Goal: Information Seeking & Learning: Compare options

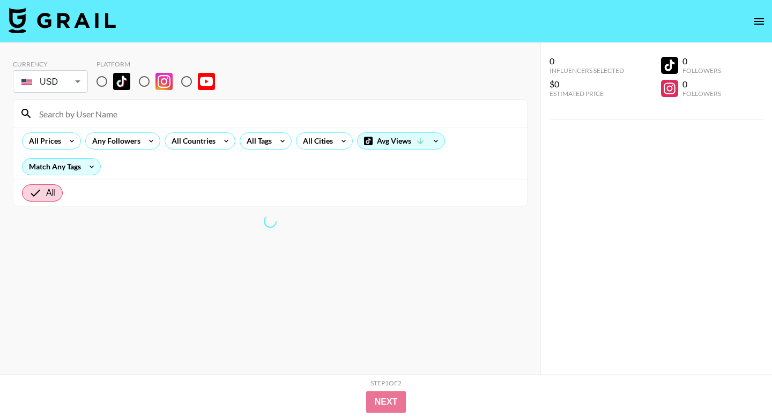
click at [102, 80] on input "radio" at bounding box center [102, 81] width 23 height 23
radio input "true"
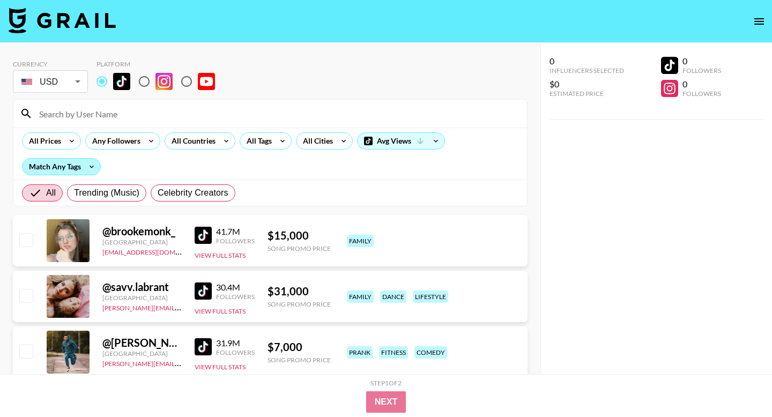
click at [68, 163] on div "Match Any Tags" at bounding box center [62, 167] width 78 height 16
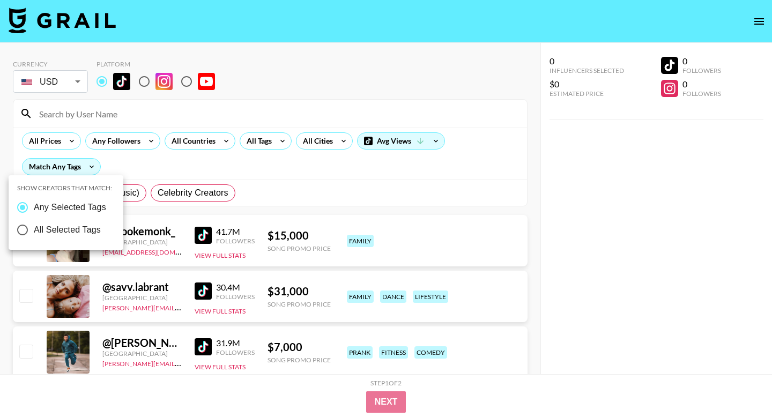
click at [260, 140] on div at bounding box center [386, 208] width 772 height 417
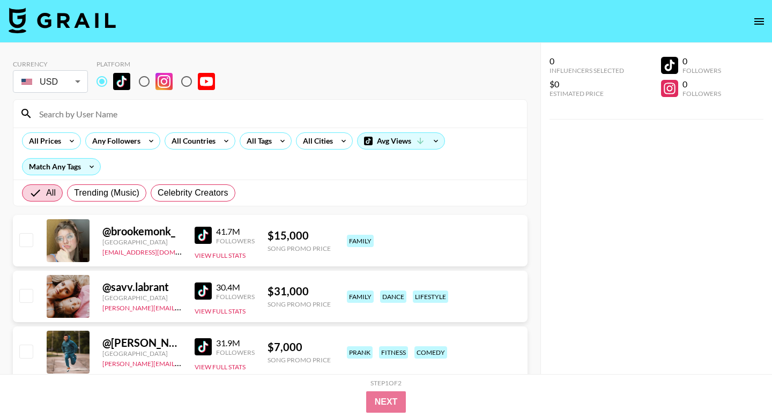
click at [260, 140] on div "All Tags" at bounding box center [257, 141] width 34 height 16
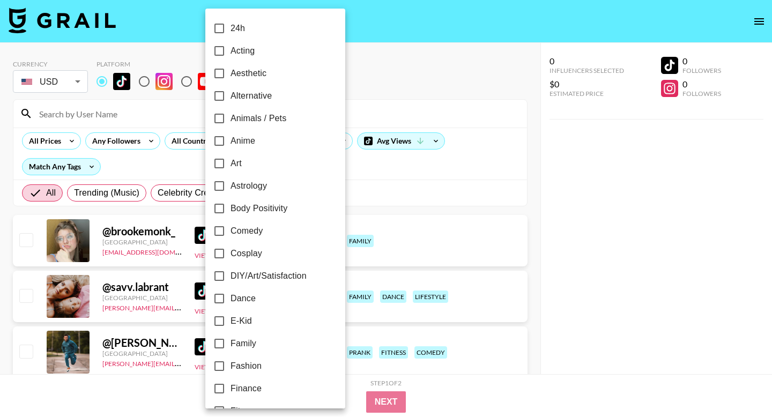
click at [245, 294] on span "Dance" at bounding box center [243, 298] width 25 height 13
click at [231, 294] on input "Dance" at bounding box center [219, 298] width 23 height 23
checkbox input "true"
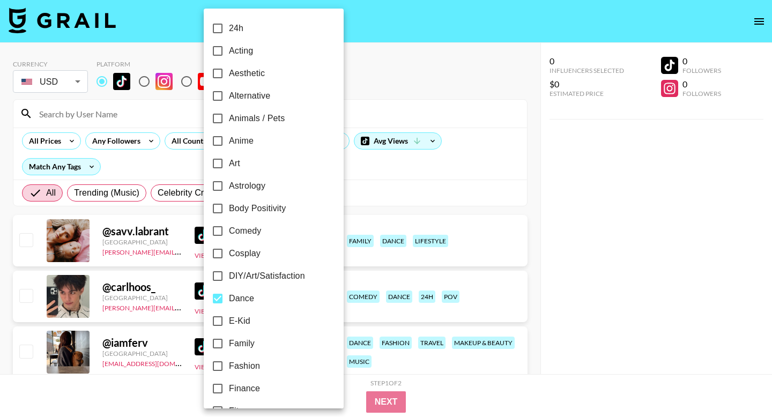
click at [344, 385] on div at bounding box center [386, 208] width 772 height 417
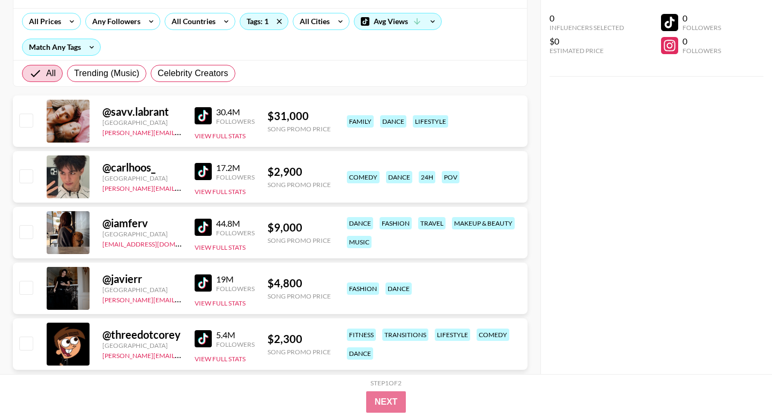
scroll to position [121, 0]
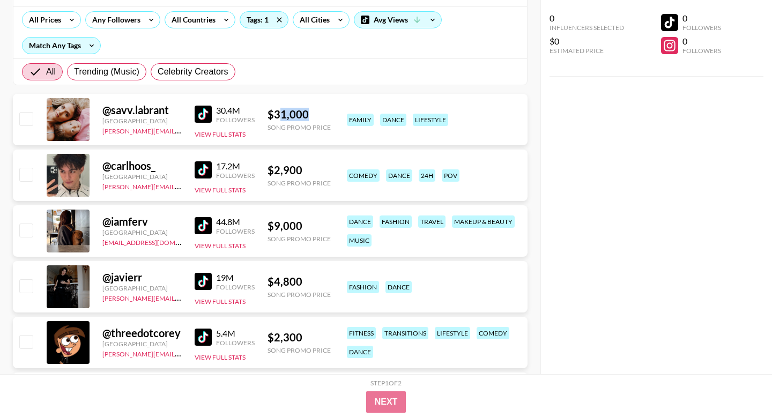
drag, startPoint x: 307, startPoint y: 114, endPoint x: 278, endPoint y: 116, distance: 29.1
click at [278, 116] on div "$ 31,000" at bounding box center [299, 114] width 63 height 13
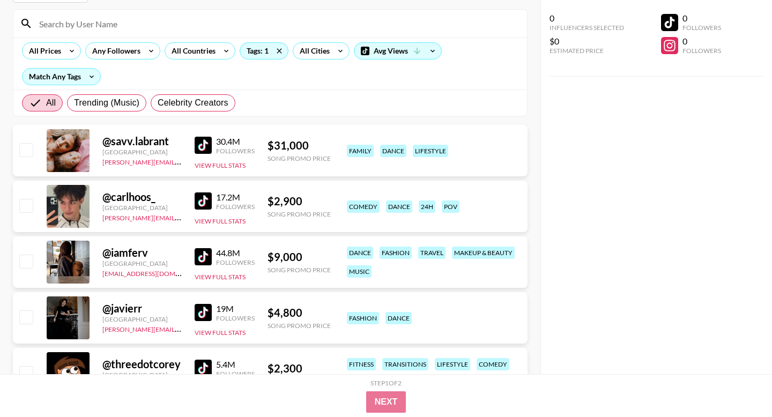
scroll to position [0, 0]
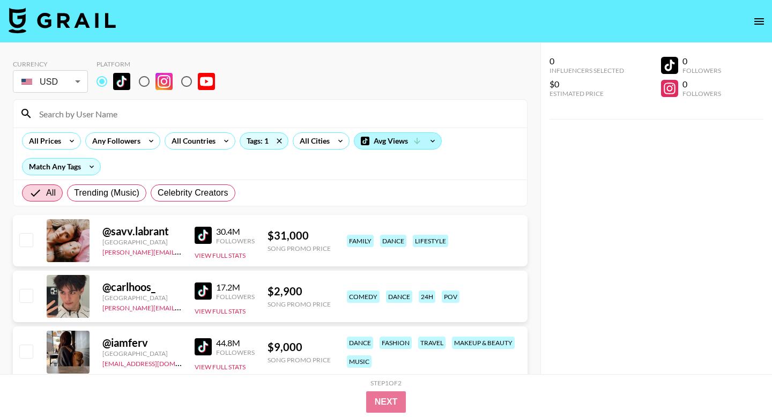
click at [370, 146] on div "Avg Views" at bounding box center [398, 141] width 87 height 16
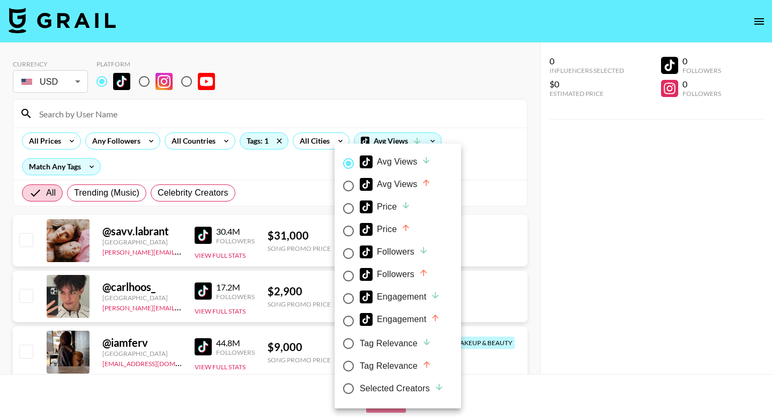
click at [500, 188] on div at bounding box center [386, 208] width 772 height 417
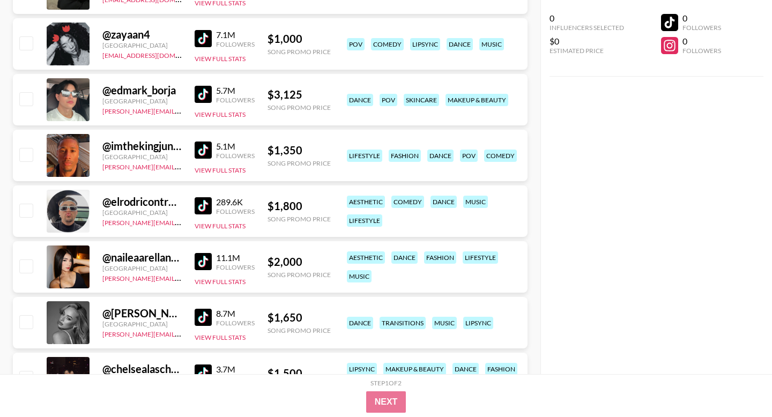
scroll to position [5329, 0]
click at [202, 146] on img at bounding box center [203, 149] width 17 height 17
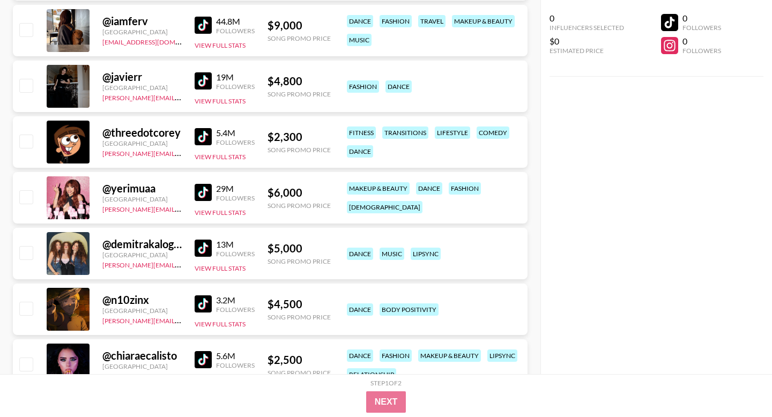
scroll to position [0, 0]
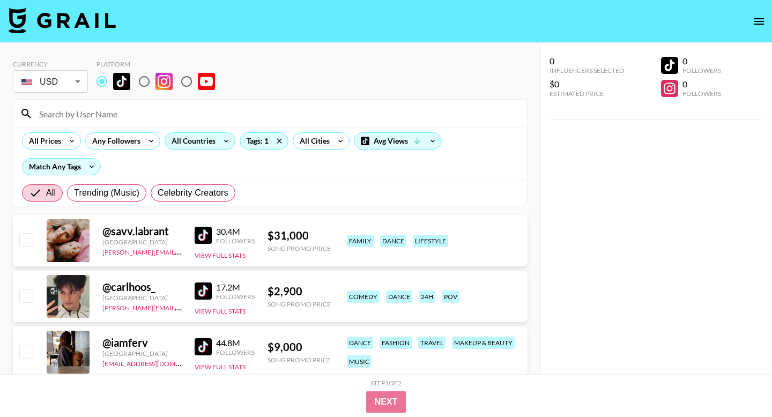
click at [180, 138] on div "All Countries" at bounding box center [191, 141] width 53 height 16
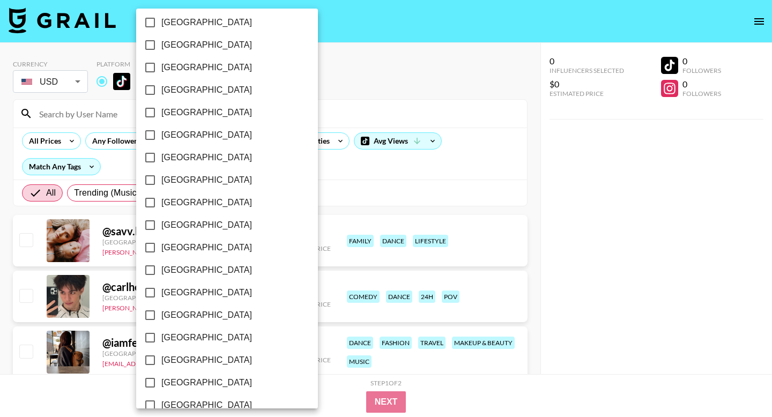
scroll to position [833, 0]
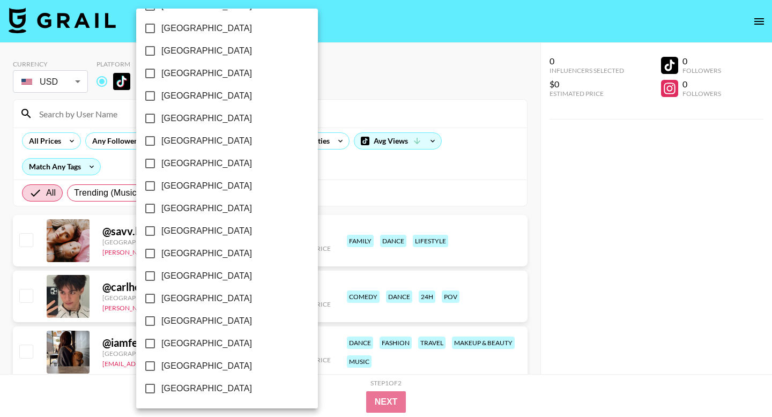
click at [181, 363] on span "[GEOGRAPHIC_DATA]" at bounding box center [206, 366] width 91 height 13
click at [161, 363] on input "[GEOGRAPHIC_DATA]" at bounding box center [150, 366] width 23 height 23
checkbox input "true"
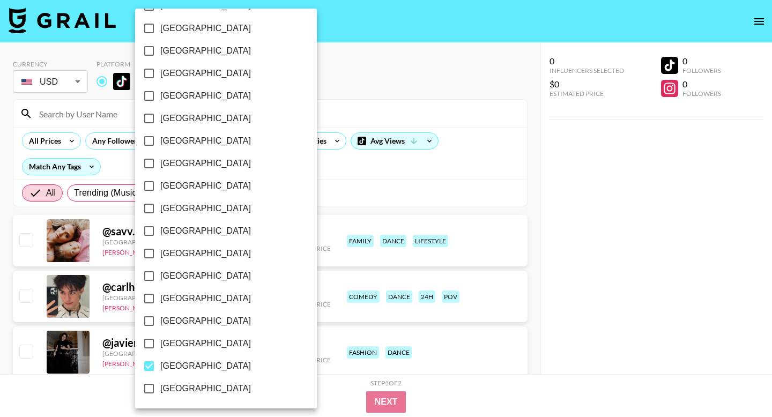
click at [316, 178] on div at bounding box center [386, 208] width 772 height 417
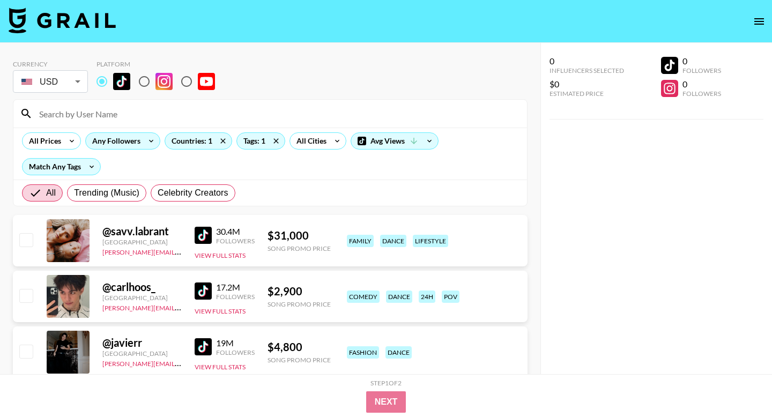
click at [115, 133] on div "Any Followers" at bounding box center [114, 141] width 57 height 16
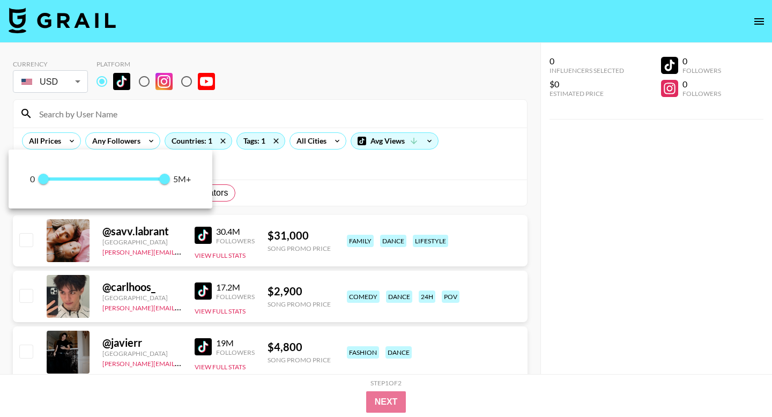
click at [369, 171] on div at bounding box center [386, 208] width 772 height 417
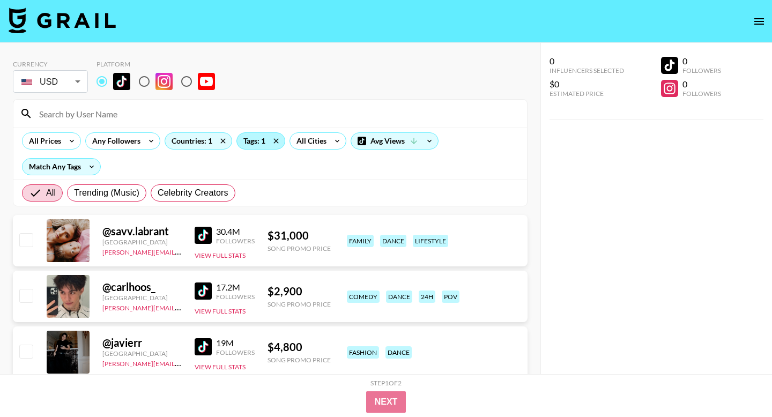
click at [247, 146] on div "Tags: 1" at bounding box center [261, 141] width 48 height 16
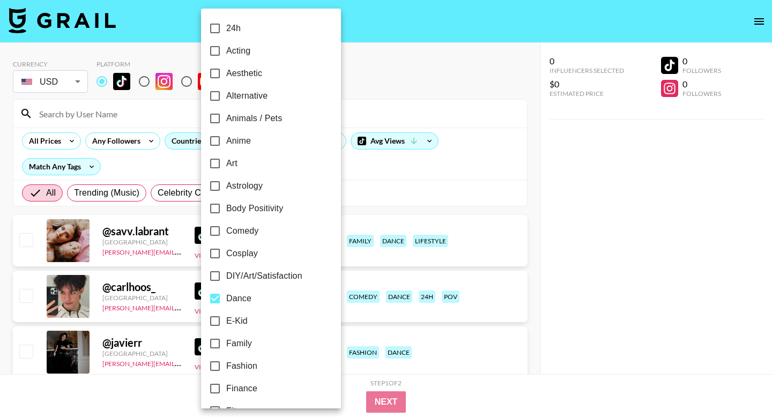
scroll to position [608, 0]
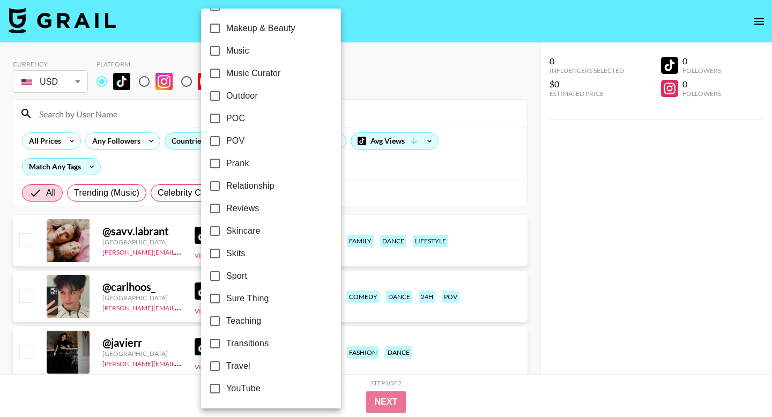
click at [415, 182] on div at bounding box center [386, 208] width 772 height 417
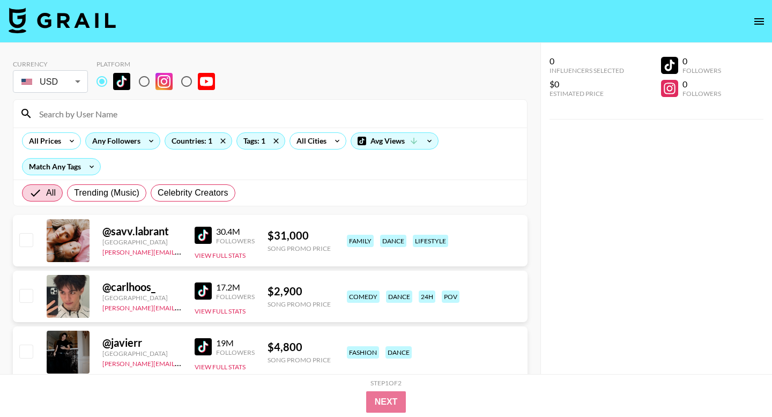
click at [127, 139] on div "Any Followers" at bounding box center [114, 141] width 57 height 16
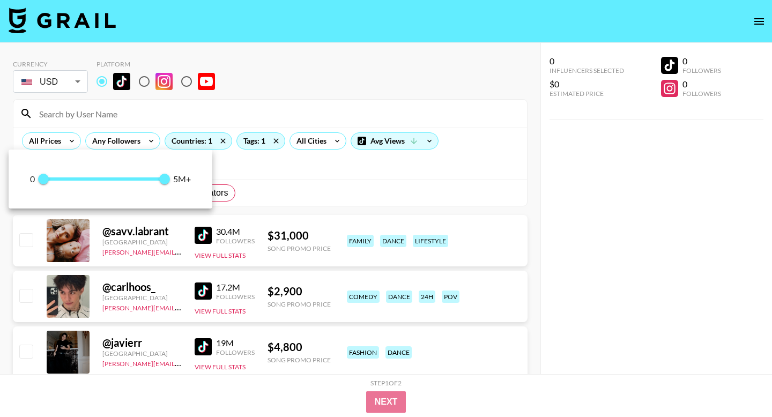
click at [63, 149] on div at bounding box center [386, 208] width 772 height 417
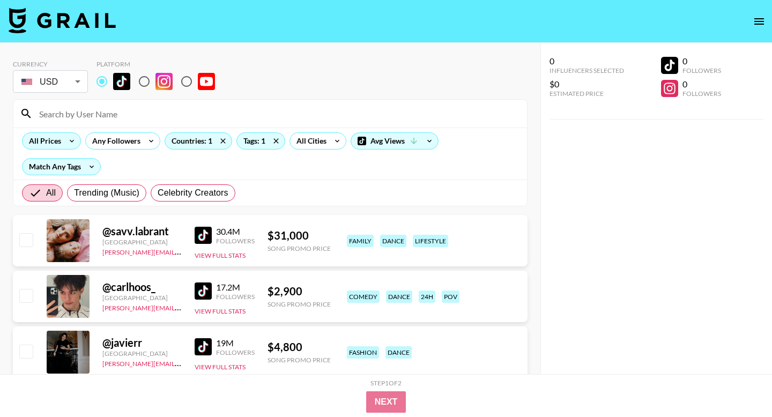
click at [61, 145] on div "All Prices" at bounding box center [51, 140] width 59 height 17
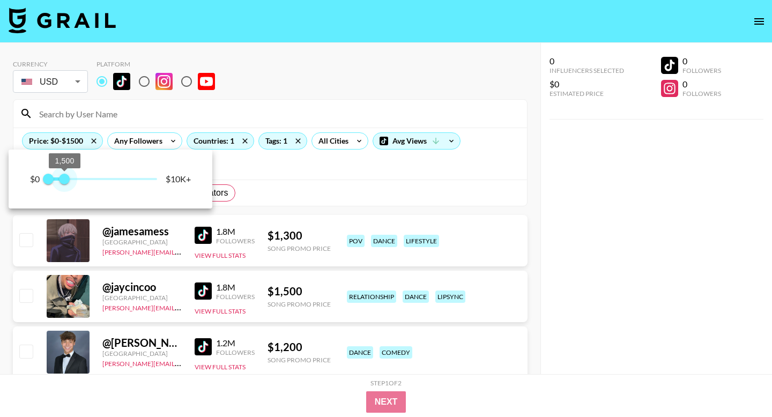
type input "1250"
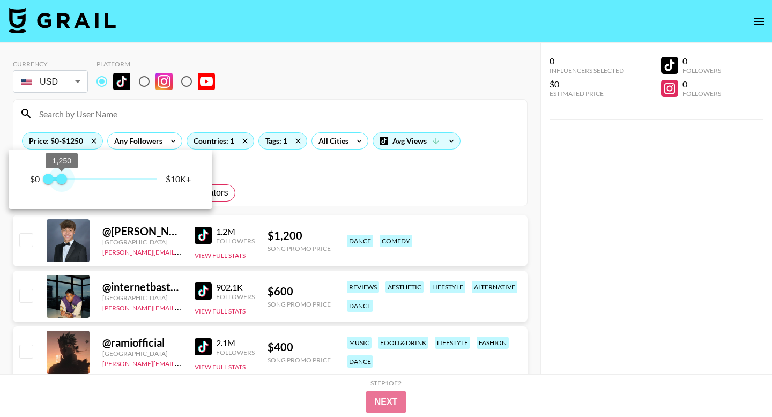
drag, startPoint x: 156, startPoint y: 186, endPoint x: 63, endPoint y: 187, distance: 93.3
click at [63, 185] on span "1,250" at bounding box center [61, 179] width 11 height 11
click at [420, 138] on div at bounding box center [386, 208] width 772 height 417
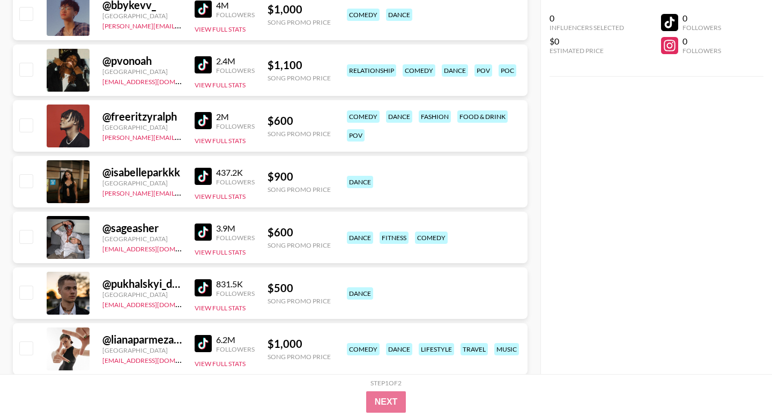
scroll to position [635, 0]
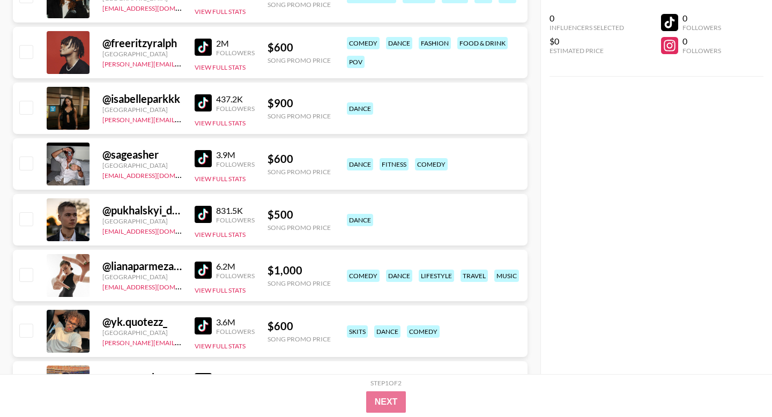
click at [205, 101] on img at bounding box center [203, 102] width 17 height 17
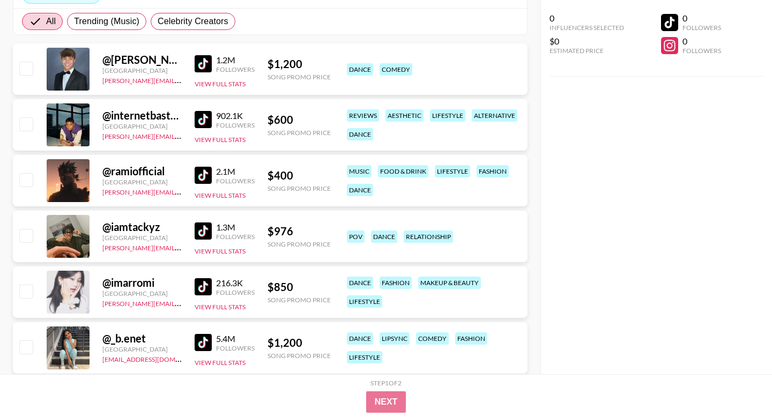
scroll to position [0, 0]
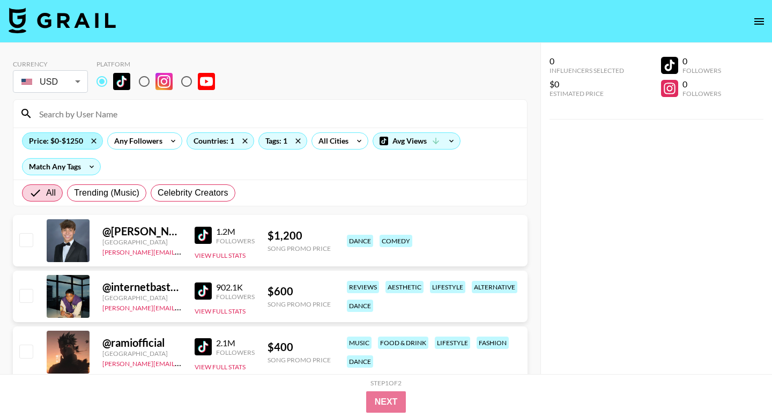
click at [72, 141] on div "Price: $0-$1250" at bounding box center [63, 141] width 80 height 16
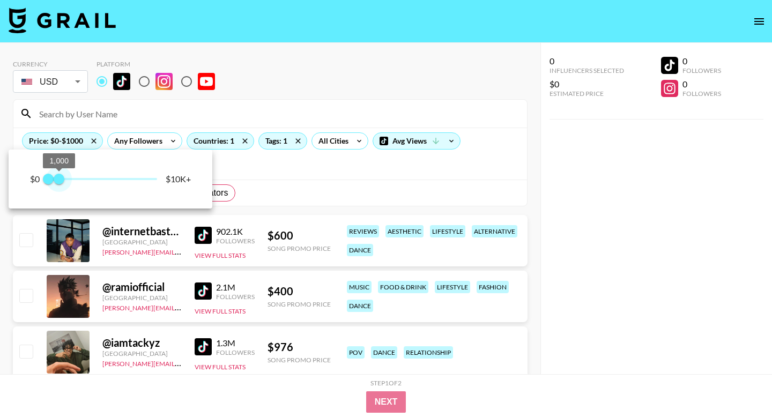
type input "750"
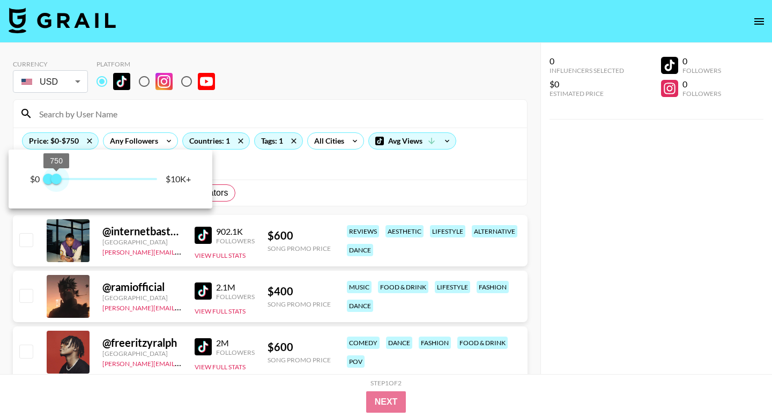
click at [58, 183] on span "750" at bounding box center [56, 179] width 11 height 11
click at [344, 175] on div at bounding box center [386, 208] width 772 height 417
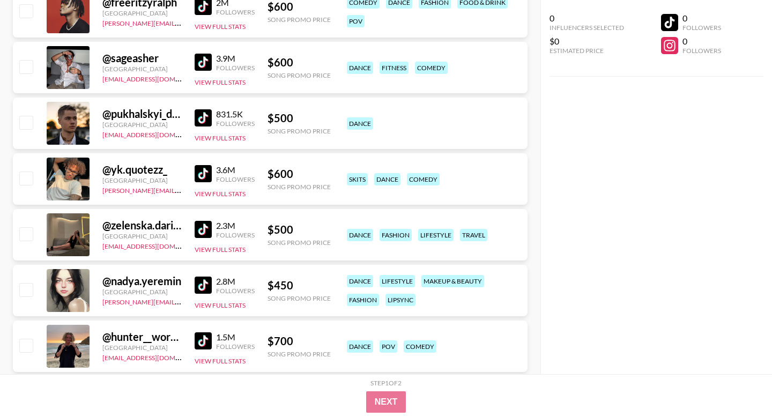
scroll to position [343, 0]
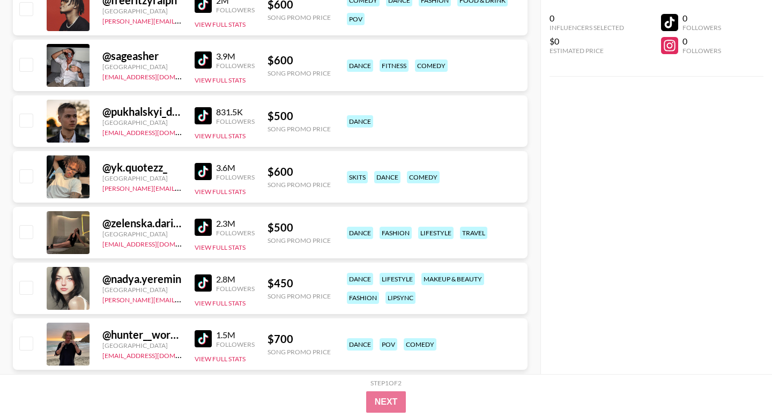
click at [205, 223] on img at bounding box center [203, 227] width 17 height 17
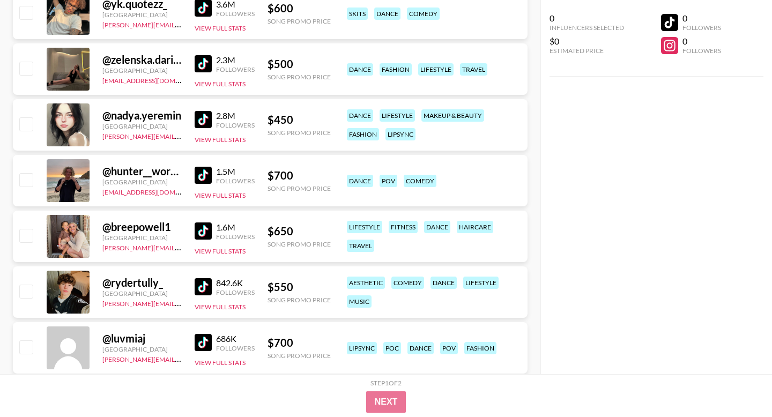
scroll to position [505, 0]
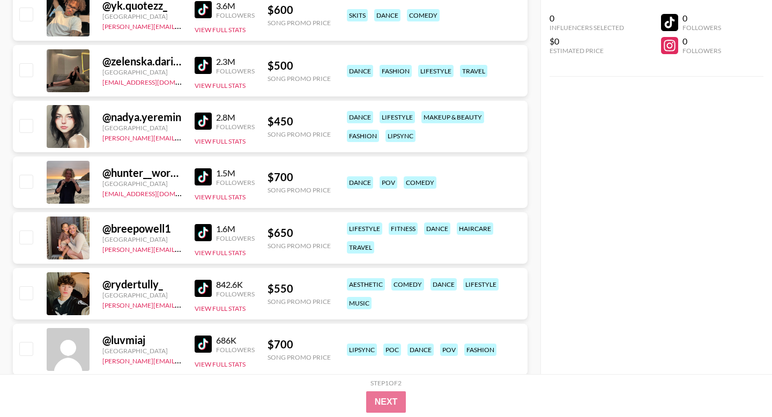
click at [206, 229] on img at bounding box center [203, 232] width 17 height 17
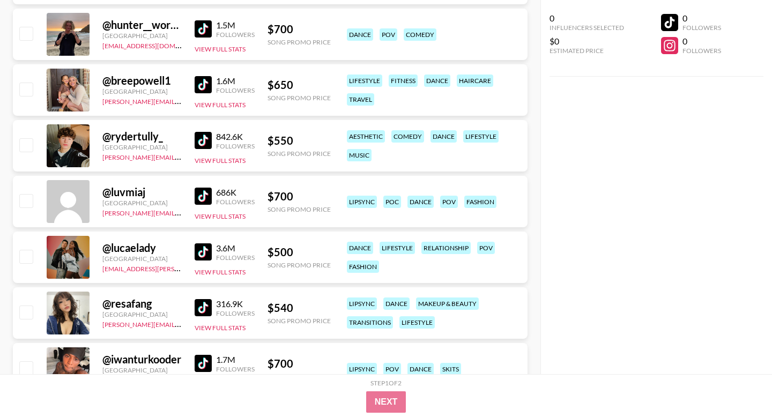
scroll to position [699, 0]
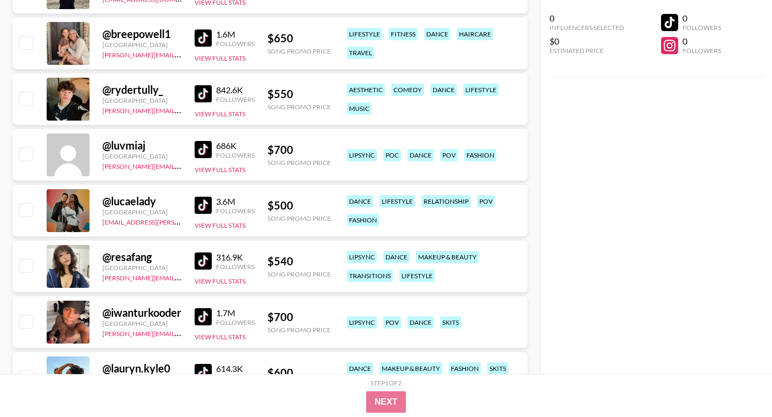
click at [223, 270] on div "Followers" at bounding box center [235, 267] width 39 height 8
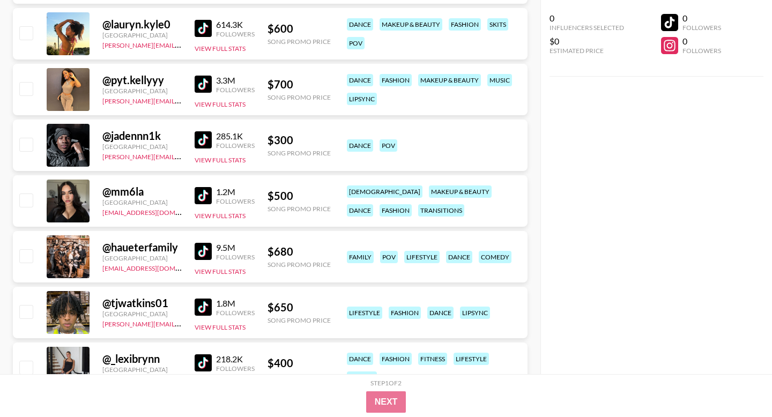
scroll to position [1042, 0]
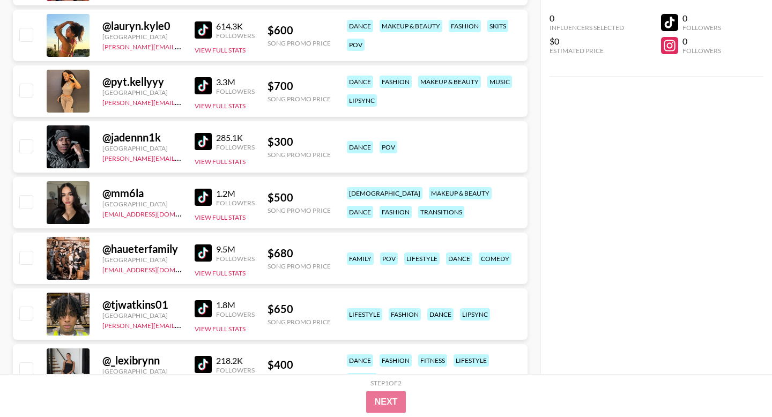
click at [208, 195] on img at bounding box center [203, 197] width 17 height 17
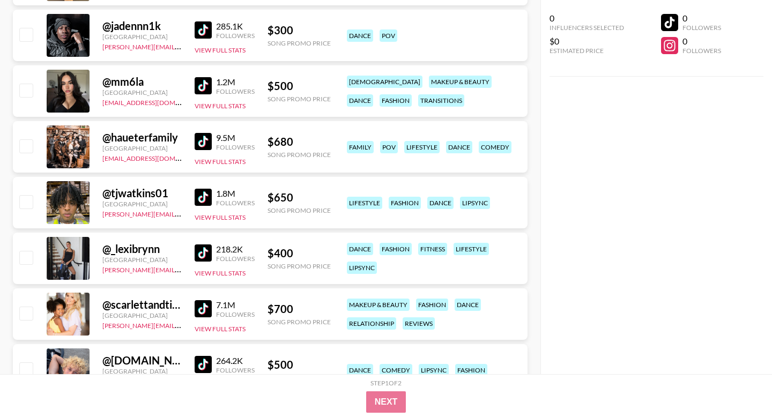
scroll to position [1173, 0]
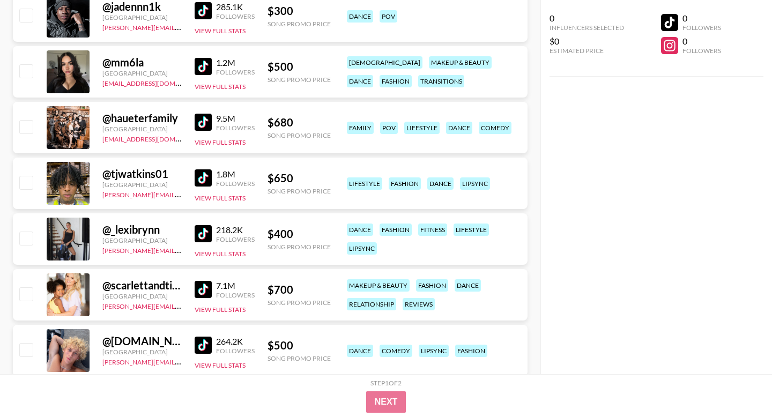
click at [200, 234] on img at bounding box center [203, 233] width 17 height 17
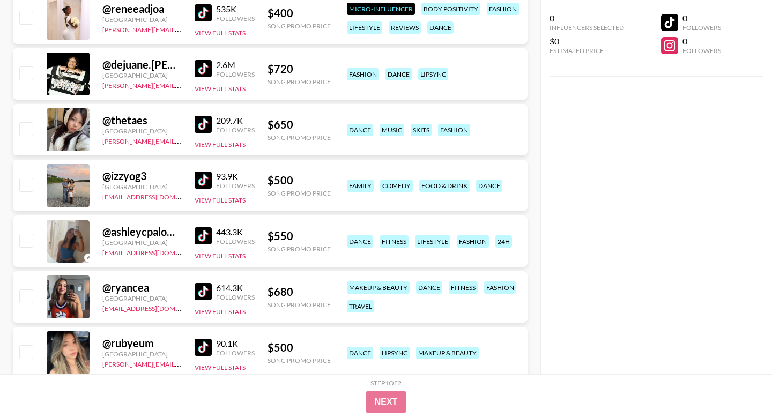
scroll to position [1907, 0]
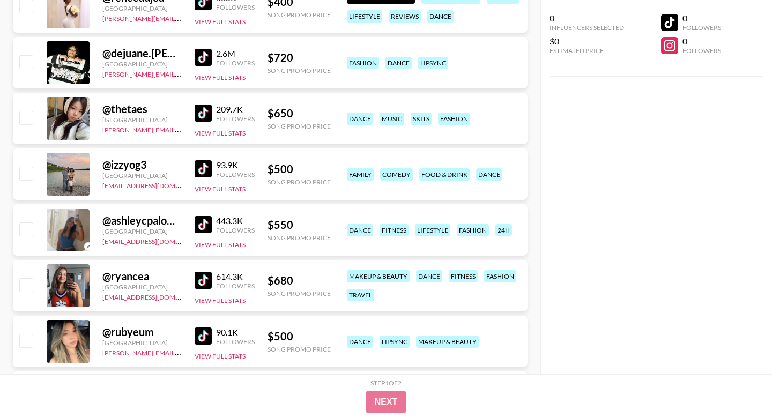
click at [203, 274] on img at bounding box center [203, 280] width 17 height 17
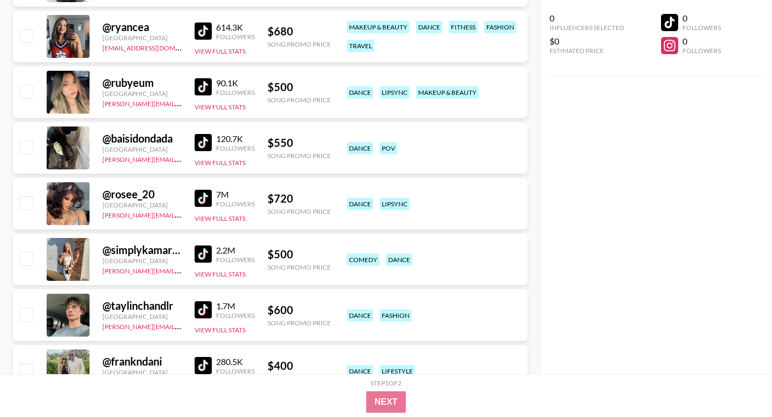
scroll to position [2214, 0]
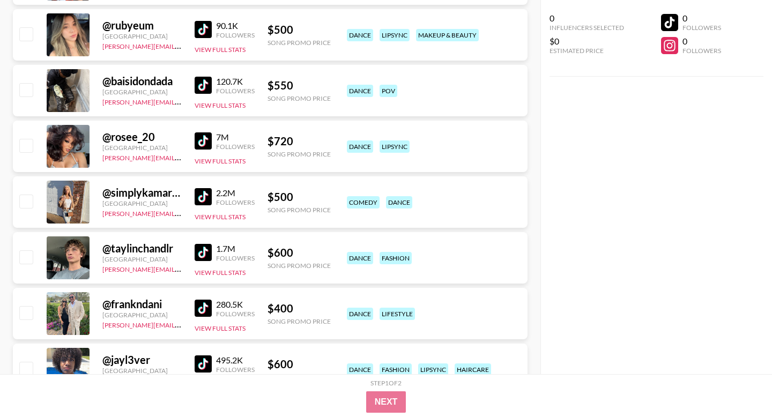
click at [208, 25] on img at bounding box center [203, 29] width 17 height 17
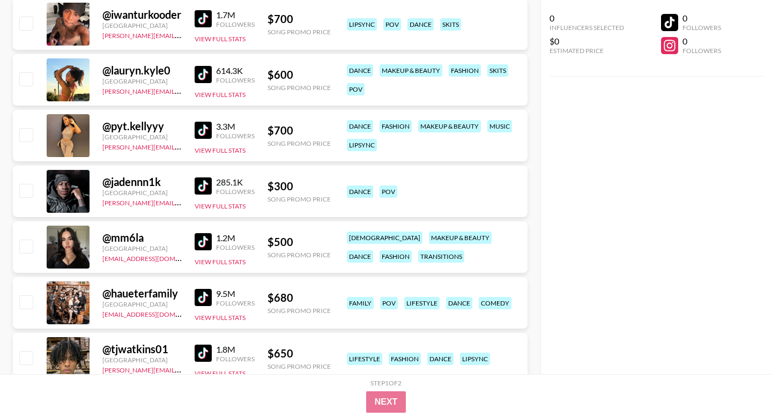
scroll to position [0, 0]
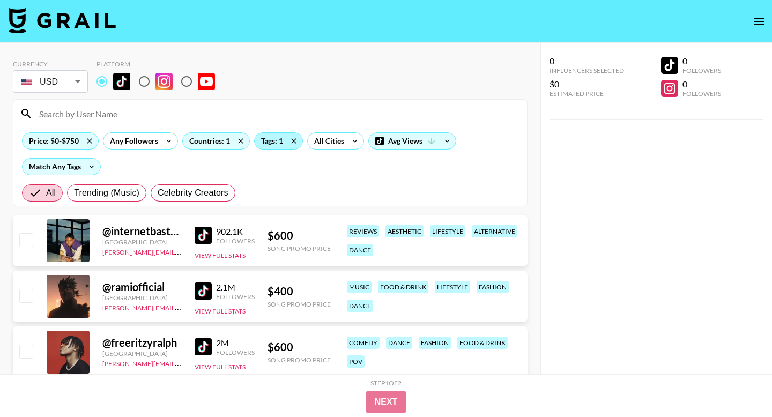
click at [274, 141] on div "Tags: 1" at bounding box center [279, 141] width 48 height 16
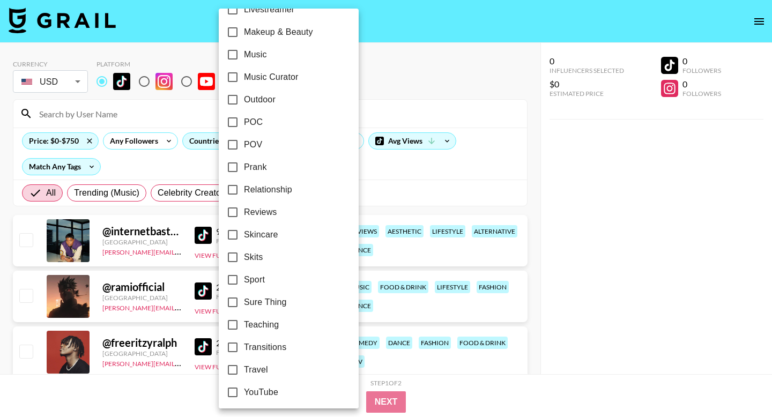
scroll to position [608, 0]
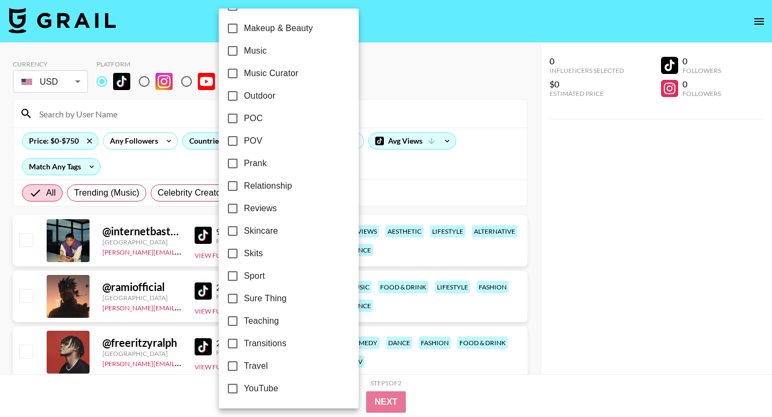
click at [386, 167] on div at bounding box center [386, 208] width 772 height 417
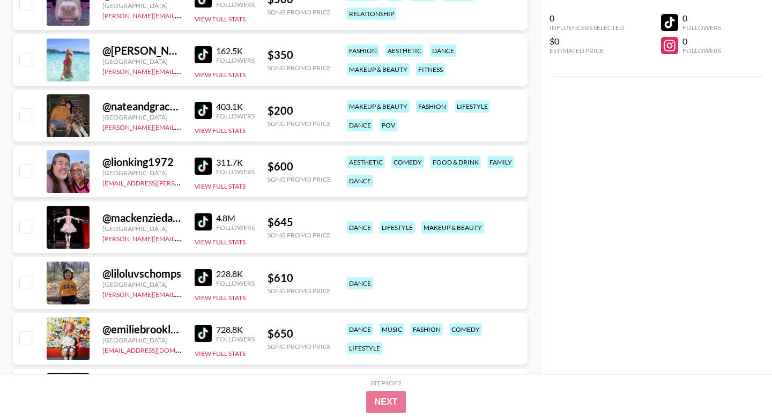
scroll to position [2679, 0]
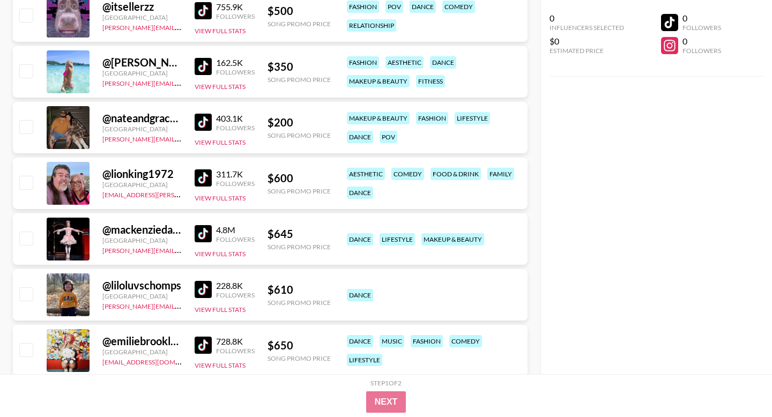
click at [201, 63] on img at bounding box center [203, 66] width 17 height 17
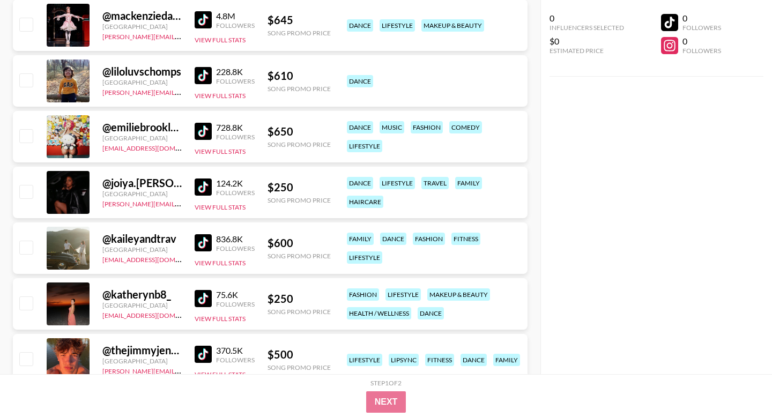
scroll to position [2898, 0]
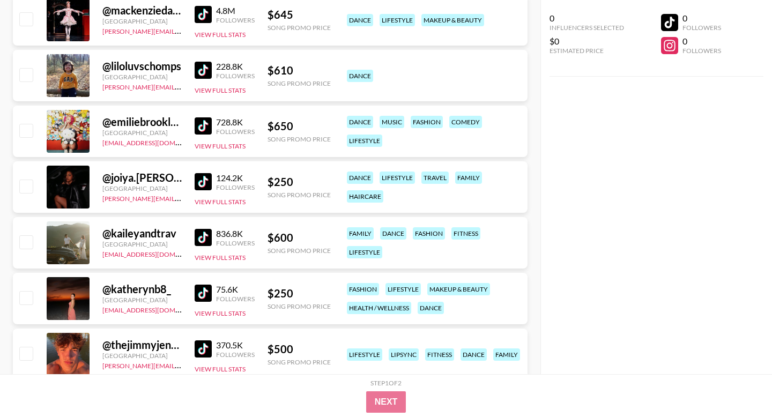
click at [206, 186] on img at bounding box center [203, 181] width 17 height 17
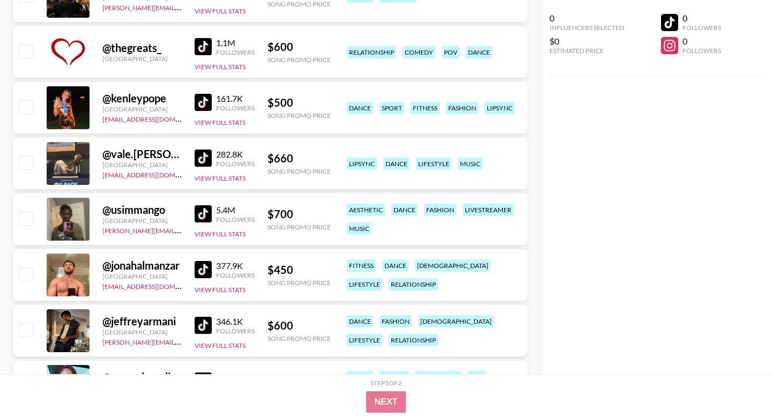
scroll to position [3095, 0]
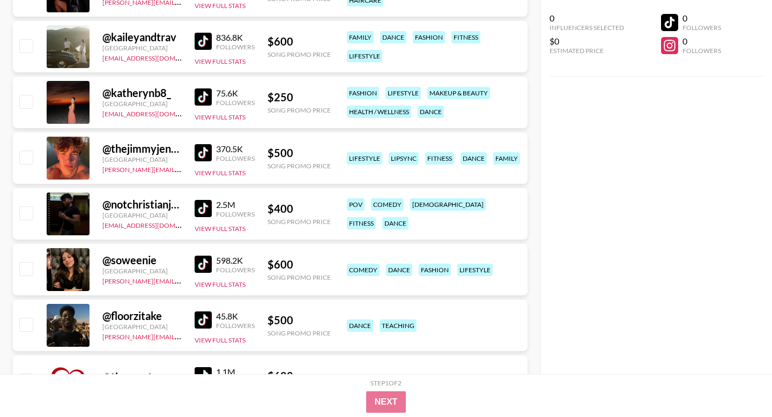
click at [203, 98] on img at bounding box center [203, 96] width 17 height 17
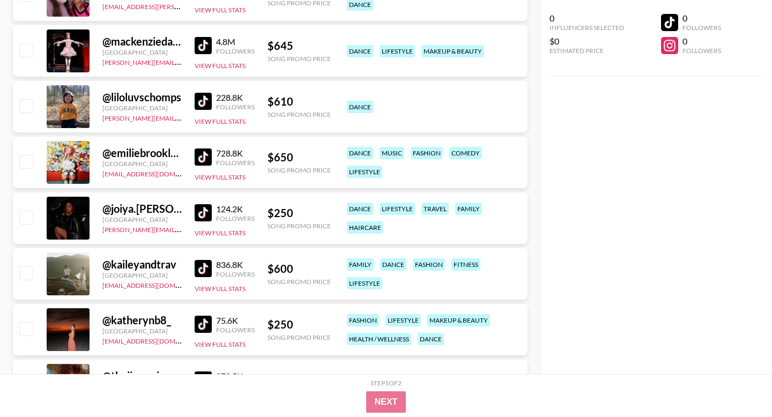
click at [303, 237] on div "@ joiya.[PERSON_NAME] [GEOGRAPHIC_DATA] [PERSON_NAME][EMAIL_ADDRESS][PERSON_NAM…" at bounding box center [270, 218] width 515 height 51
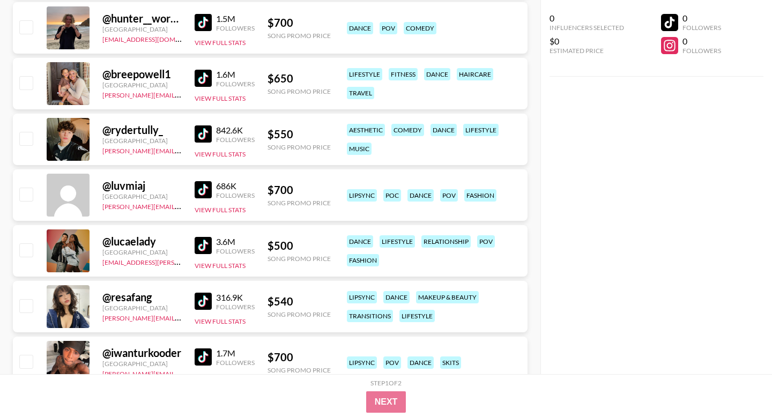
scroll to position [669, 0]
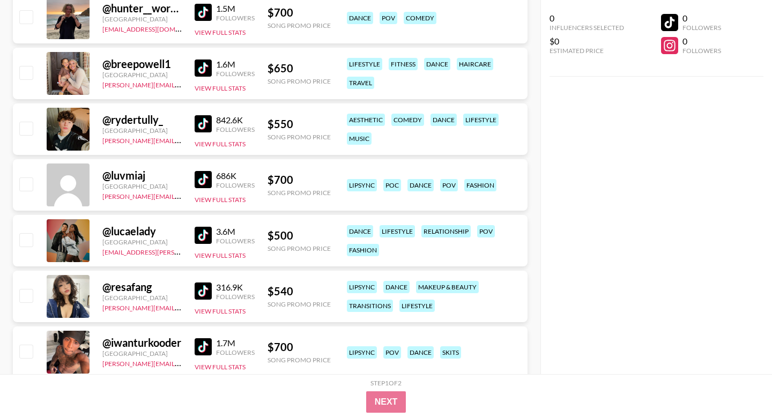
click at [200, 181] on img at bounding box center [203, 179] width 17 height 17
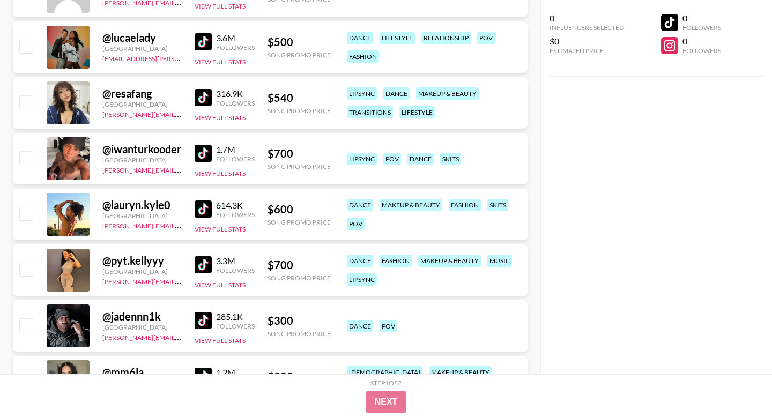
scroll to position [874, 0]
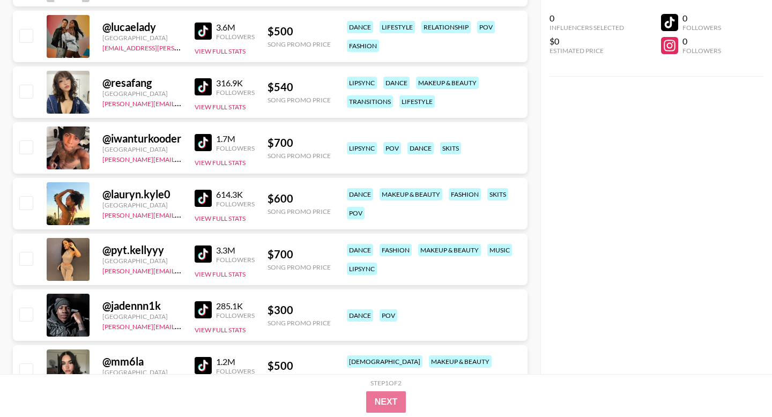
click at [204, 194] on img at bounding box center [203, 198] width 17 height 17
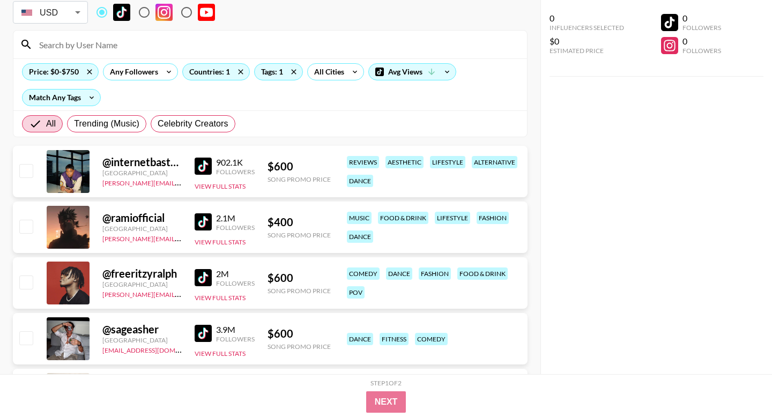
scroll to position [0, 0]
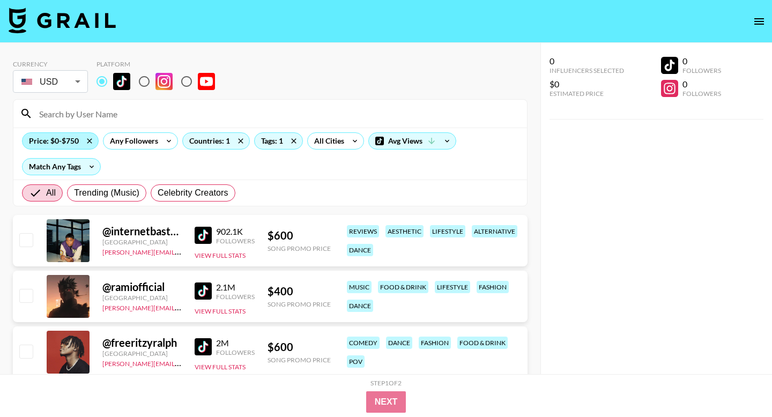
click at [71, 144] on div "Price: $0-$750" at bounding box center [61, 141] width 76 height 16
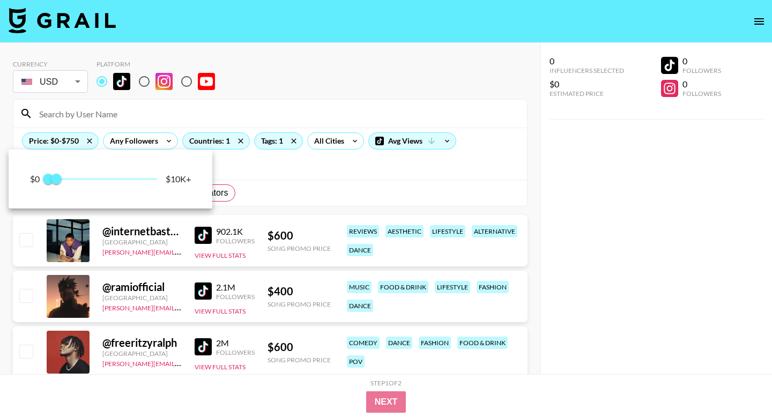
click at [246, 167] on div at bounding box center [386, 208] width 772 height 417
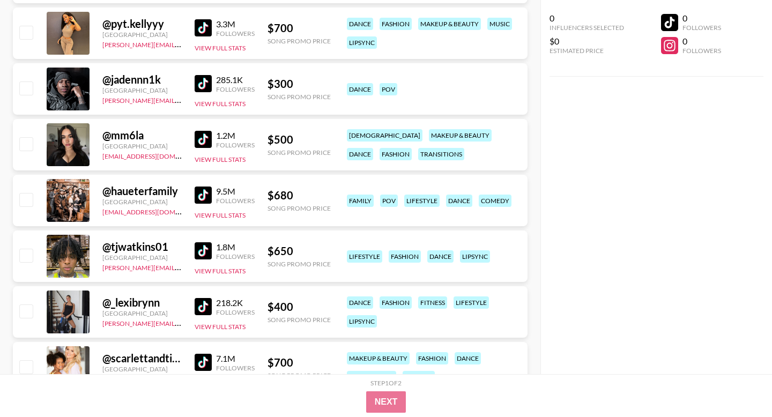
scroll to position [1108, 0]
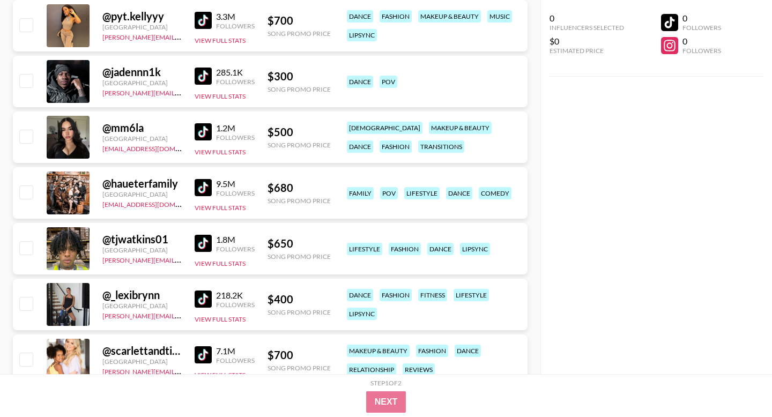
click at [209, 131] on img at bounding box center [203, 131] width 17 height 17
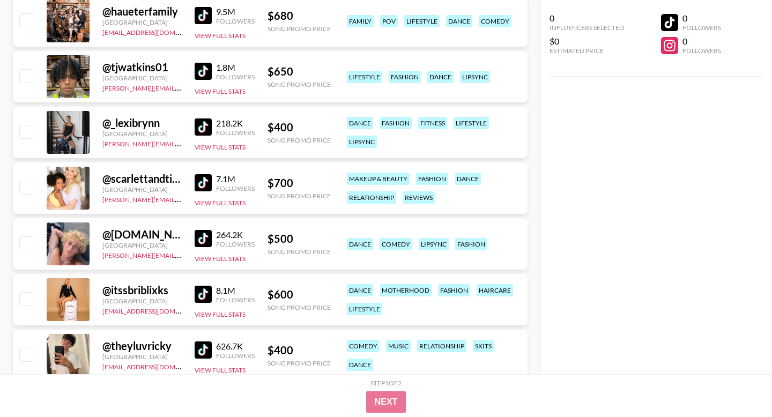
scroll to position [1281, 0]
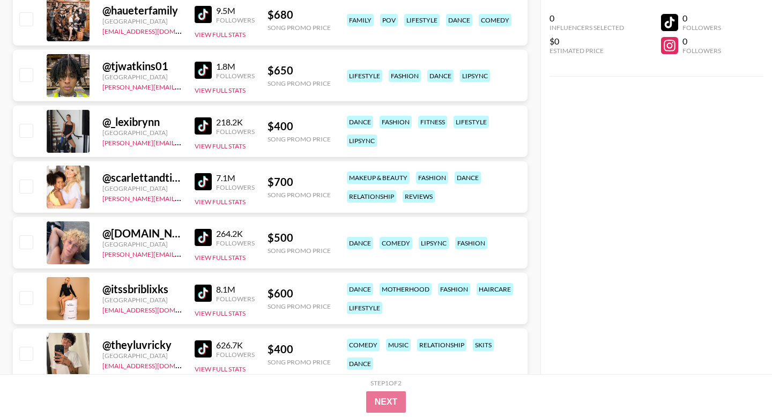
click at [209, 293] on img at bounding box center [203, 293] width 17 height 17
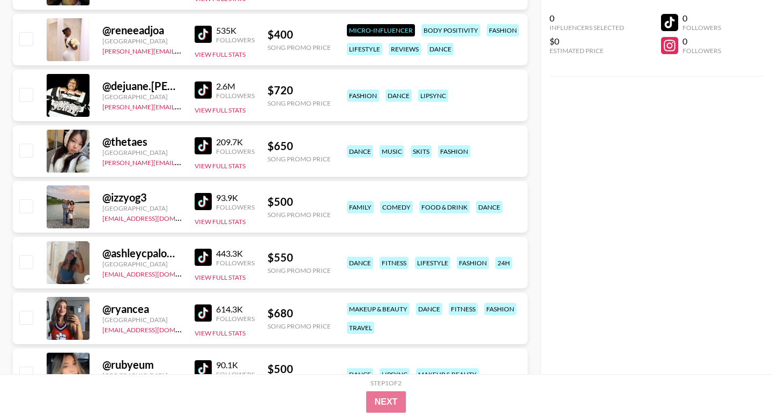
scroll to position [1876, 0]
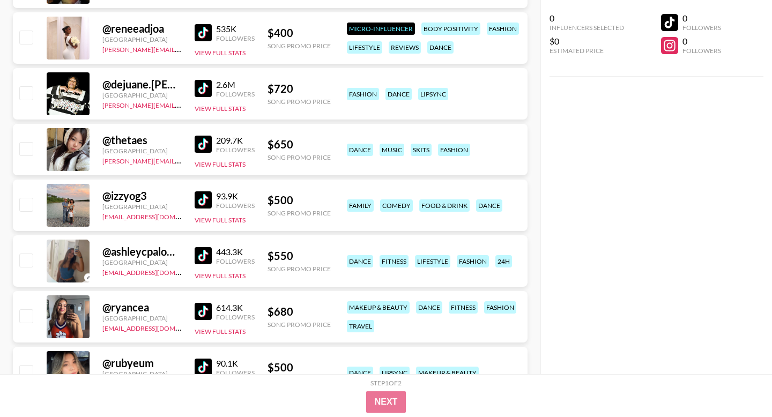
click at [209, 196] on img at bounding box center [203, 199] width 17 height 17
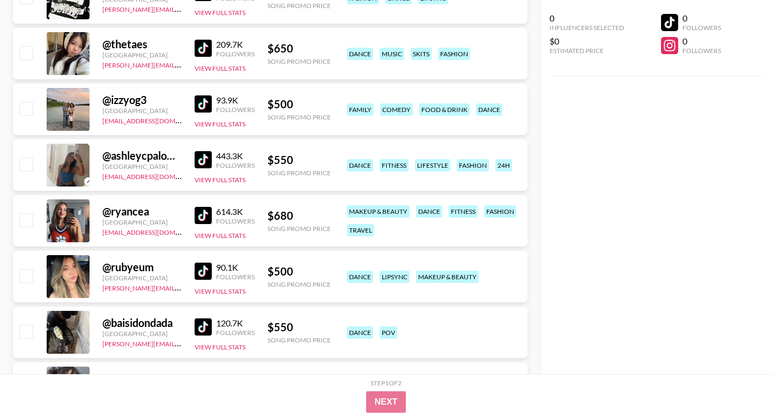
scroll to position [2004, 0]
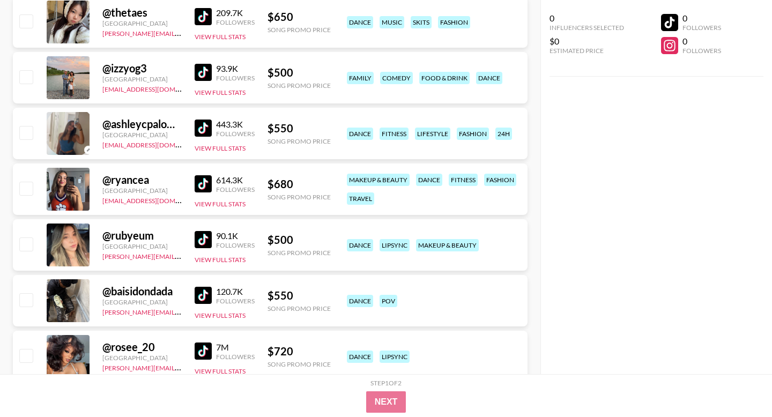
click at [203, 245] on img at bounding box center [203, 239] width 17 height 17
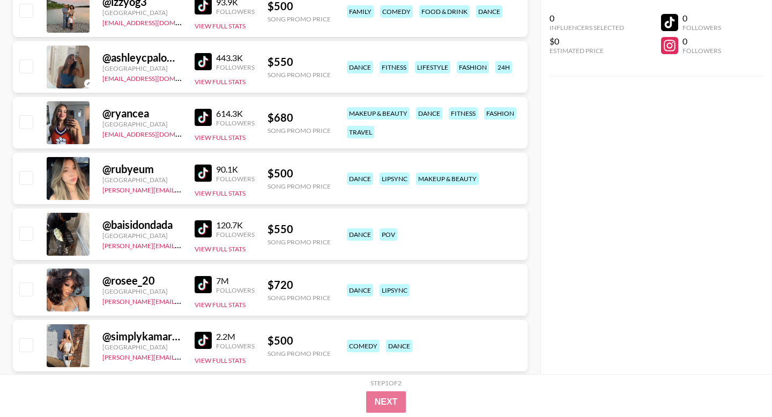
scroll to position [2096, 0]
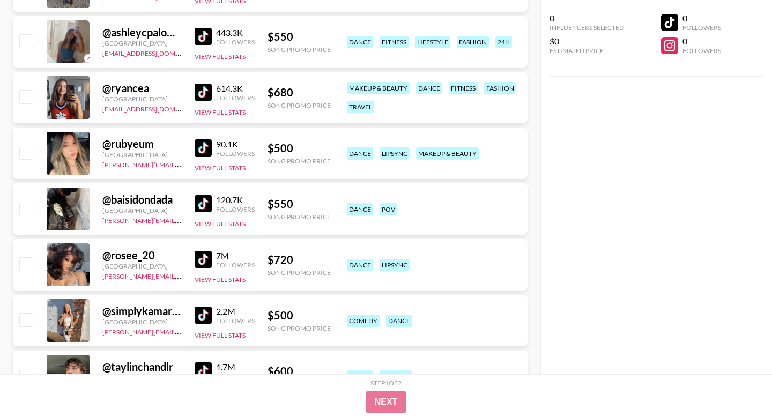
click at [210, 257] on img at bounding box center [203, 259] width 17 height 17
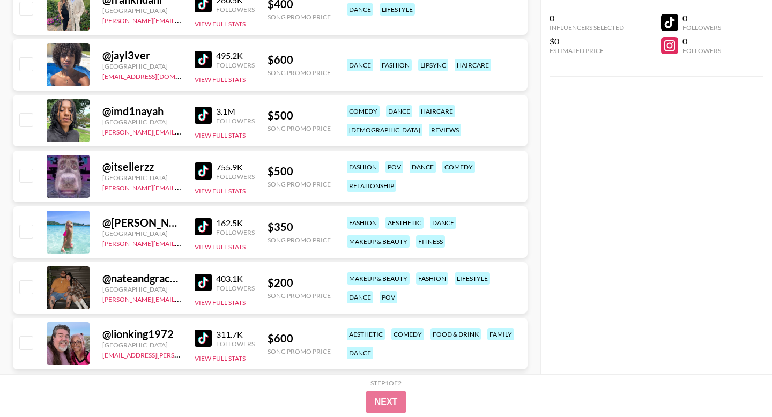
scroll to position [2520, 0]
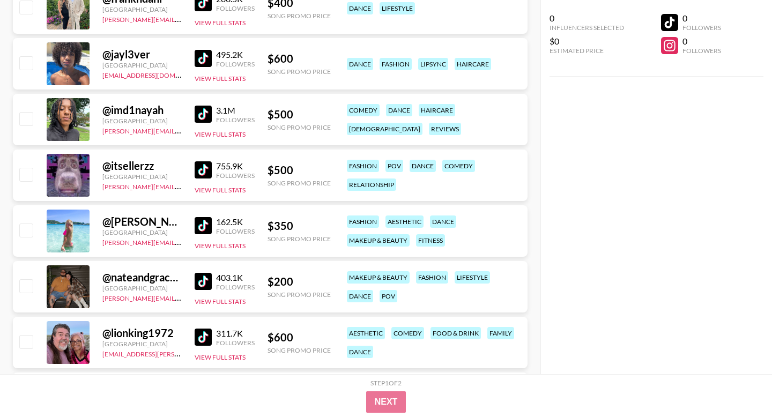
click at [209, 161] on div "755.9K Followers" at bounding box center [225, 170] width 60 height 19
click at [211, 168] on img at bounding box center [203, 169] width 17 height 17
